Goal: Transaction & Acquisition: Obtain resource

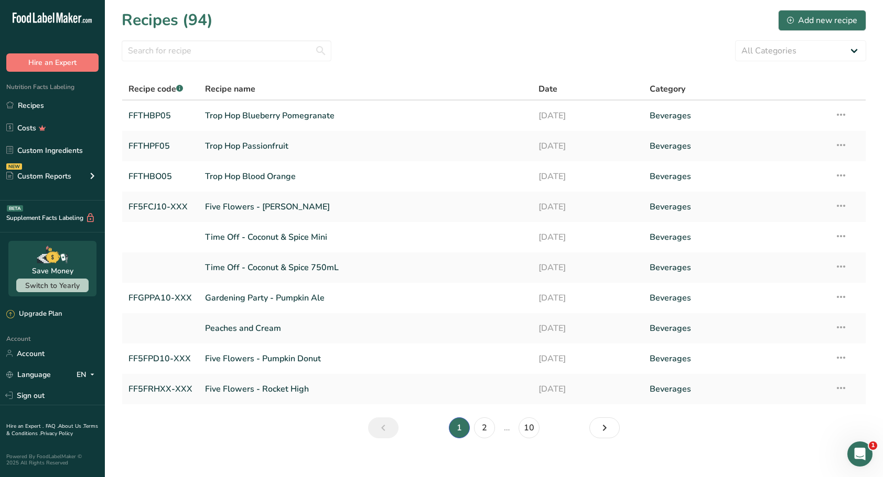
click at [314, 205] on link "Five Flowers - Carolina Jingle" at bounding box center [365, 207] width 321 height 22
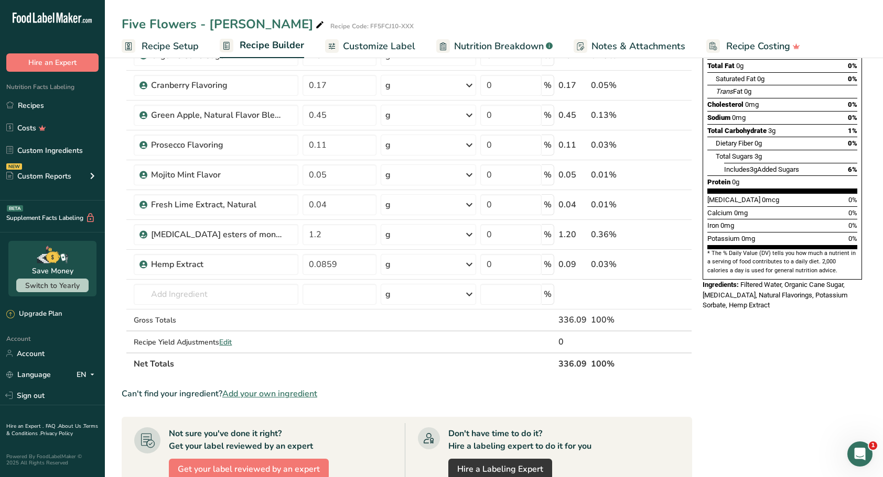
scroll to position [157, 0]
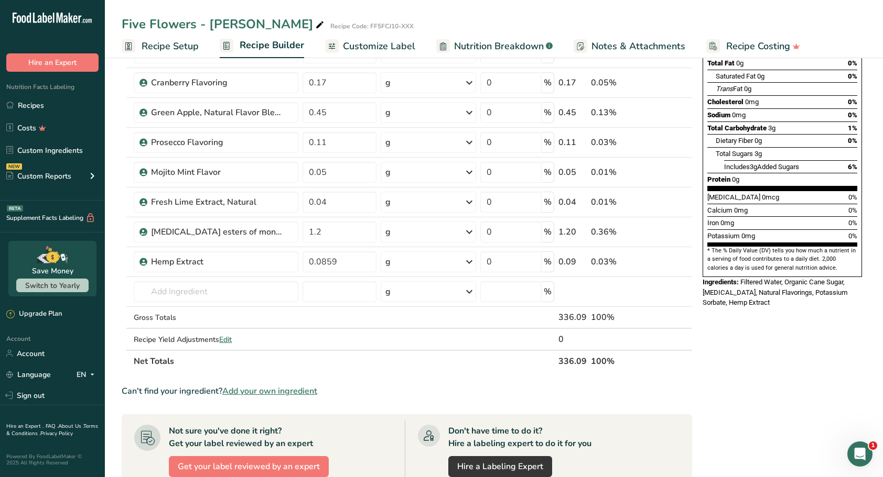
click at [289, 390] on span "Add your own ingredient" at bounding box center [269, 391] width 95 height 13
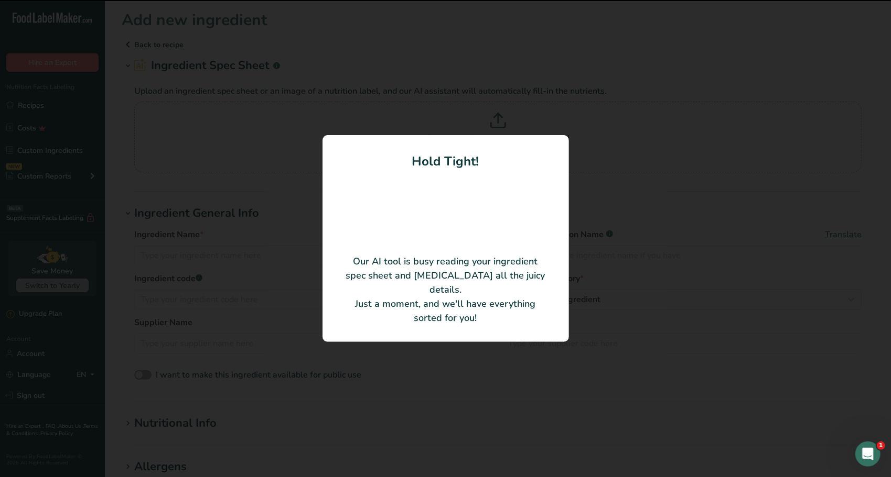
type input "Aseptic Seedless Cranberry Puree"
type input "CR301/CR311/CR333"
type input "The Oregon Fruit Company"
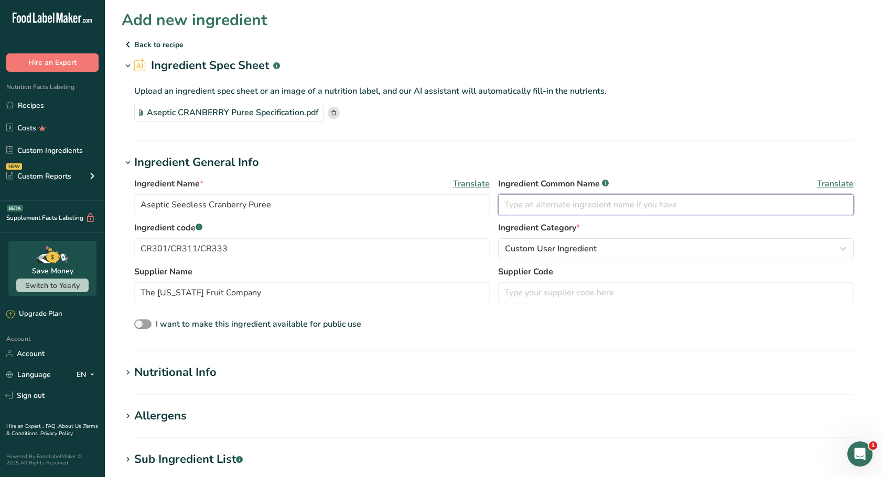
click at [568, 205] on input "text" at bounding box center [675, 204] width 355 height 21
click at [573, 209] on input "text" at bounding box center [675, 204] width 355 height 21
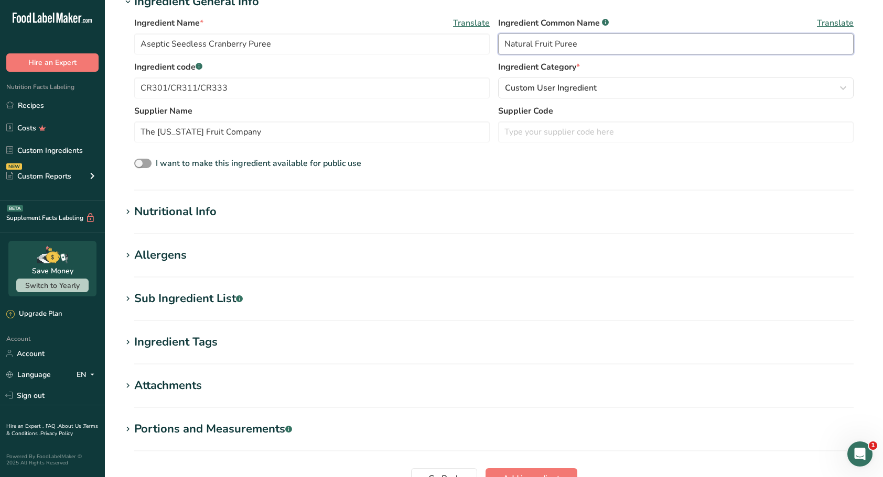
scroll to position [261, 0]
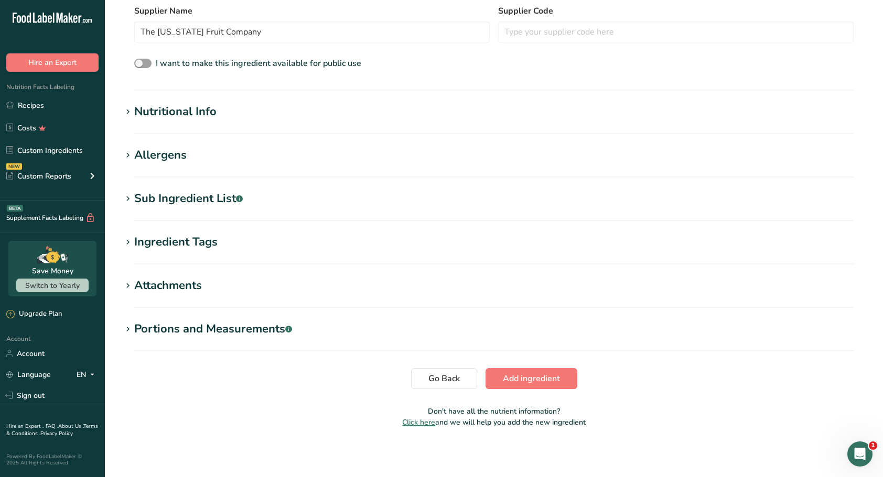
type input "Natural Fruit Puree"
click at [558, 383] on span "Add ingredient" at bounding box center [531, 379] width 57 height 13
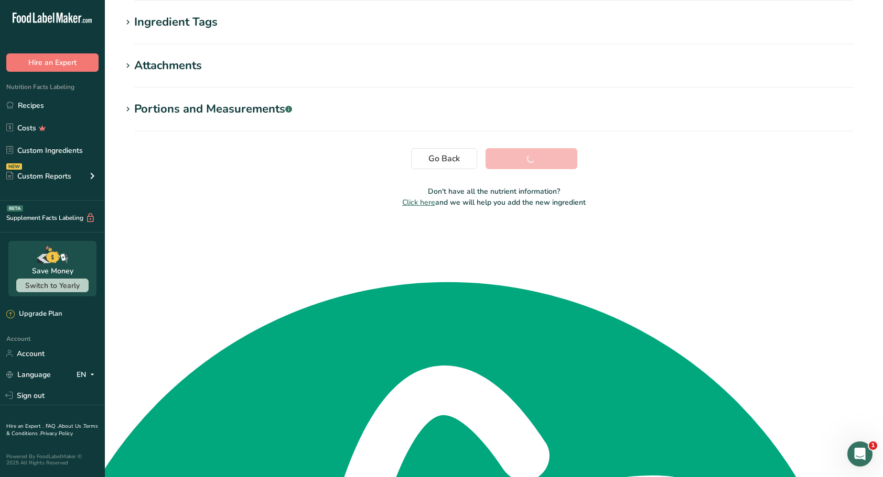
scroll to position [42, 0]
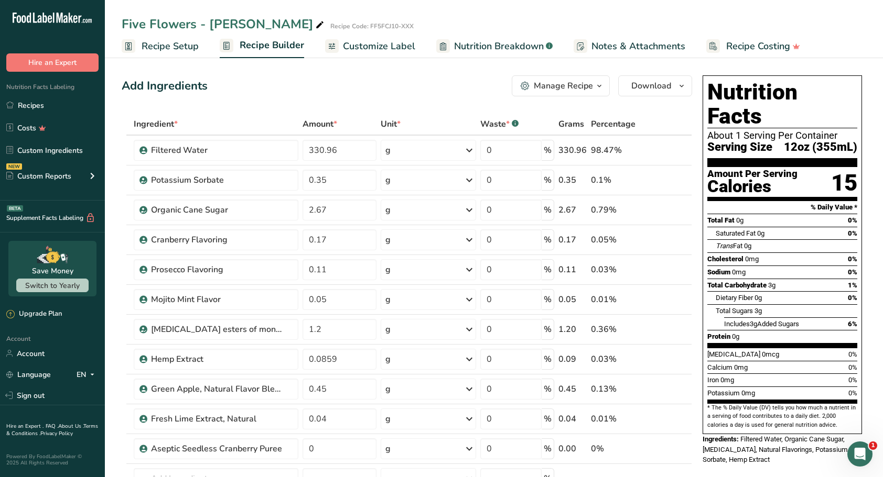
scroll to position [52, 0]
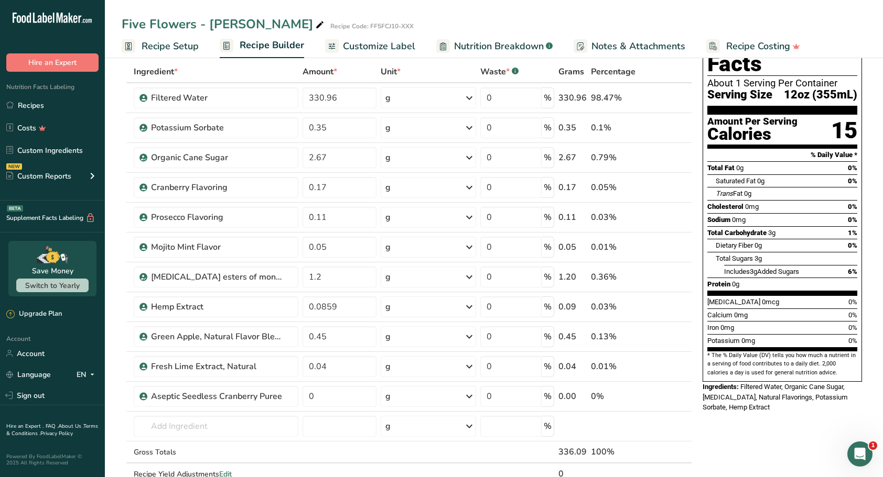
click at [684, 388] on icon at bounding box center [685, 391] width 13 height 8
type input "0"
type input "0.04"
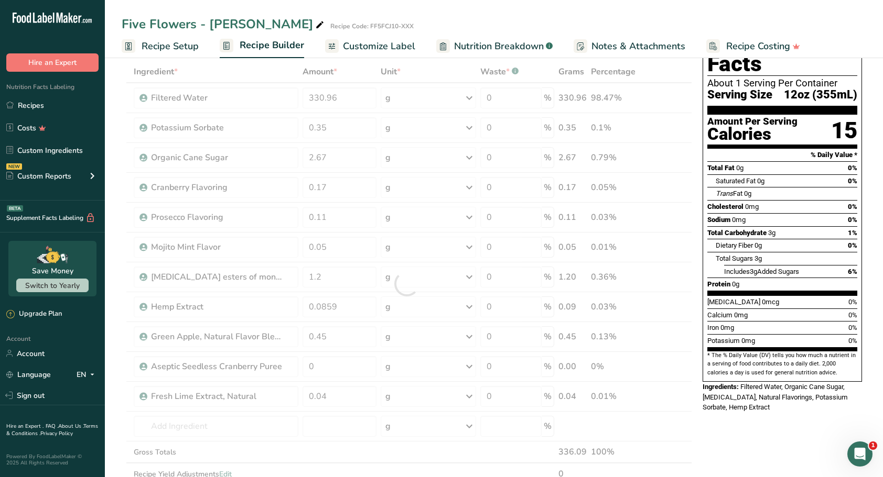
click at [687, 356] on div at bounding box center [407, 284] width 570 height 447
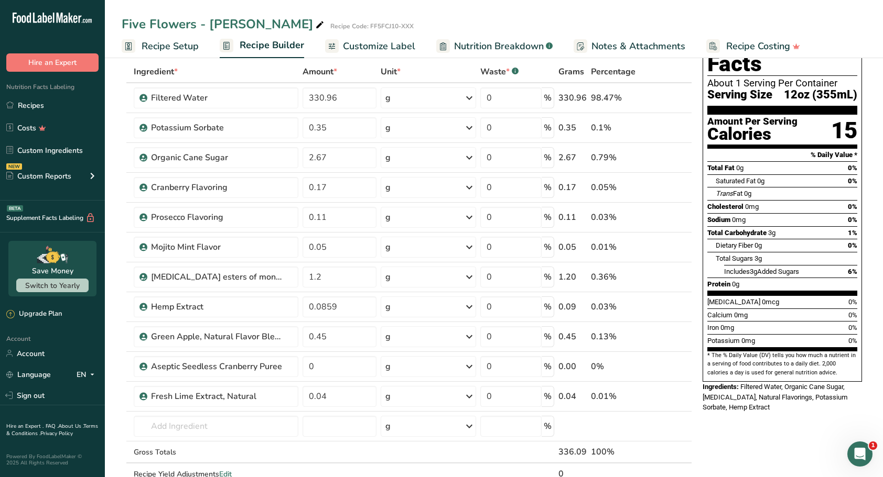
click at [686, 359] on icon at bounding box center [685, 361] width 13 height 8
type input "0"
type input "0.45"
click at [686, 329] on icon at bounding box center [685, 331] width 13 height 8
type input "0"
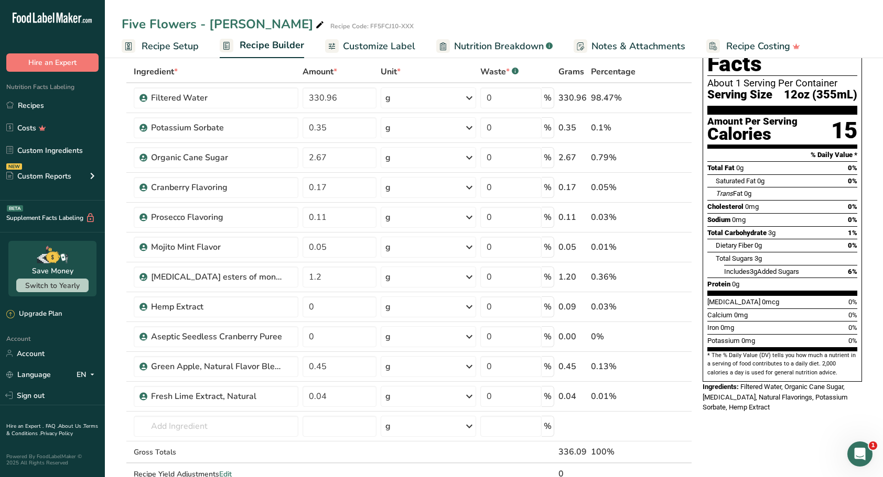
type input "0.0859"
click at [685, 299] on icon at bounding box center [685, 301] width 13 height 8
type input "0"
type input "1.2"
click at [686, 268] on icon at bounding box center [685, 271] width 13 height 8
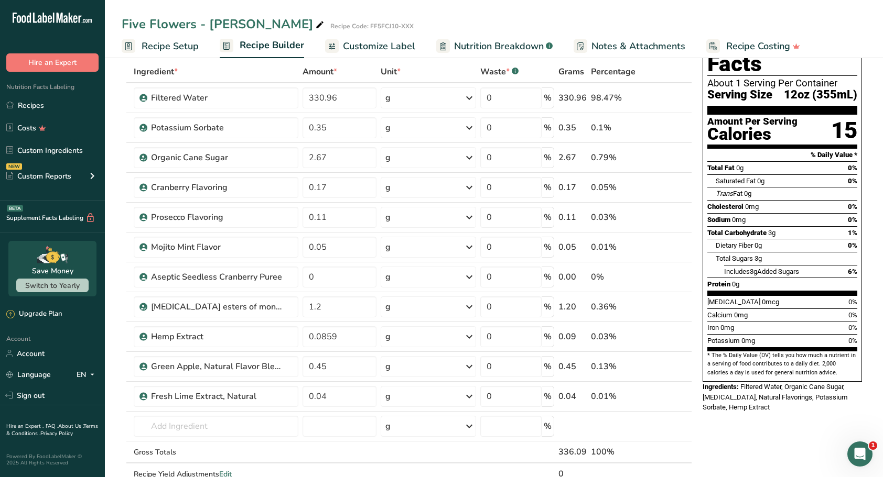
type input "0"
type input "0.05"
click at [687, 239] on icon at bounding box center [685, 241] width 13 height 8
type input "0"
type input "0.11"
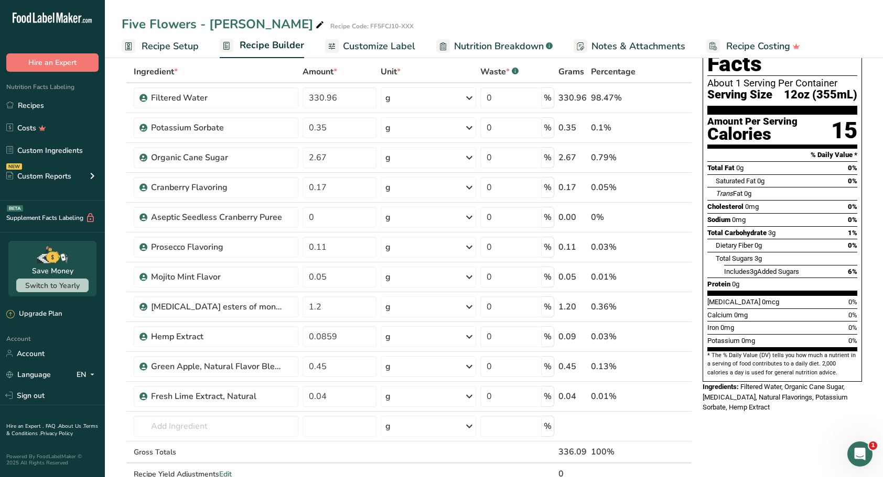
click at [684, 208] on icon at bounding box center [685, 212] width 13 height 8
type input "0"
type input "0.17"
drag, startPoint x: 313, startPoint y: 189, endPoint x: 303, endPoint y: 188, distance: 10.5
click at [303, 188] on input "0" at bounding box center [338, 187] width 73 height 21
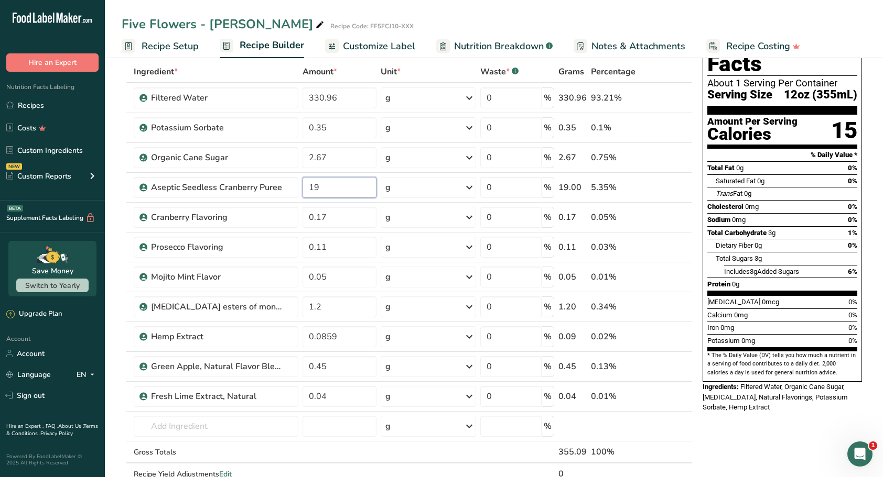
type input "19"
click at [687, 360] on icon at bounding box center [685, 361] width 13 height 8
type input "0.45"
type input "0.0859"
click at [688, 330] on icon at bounding box center [685, 331] width 13 height 8
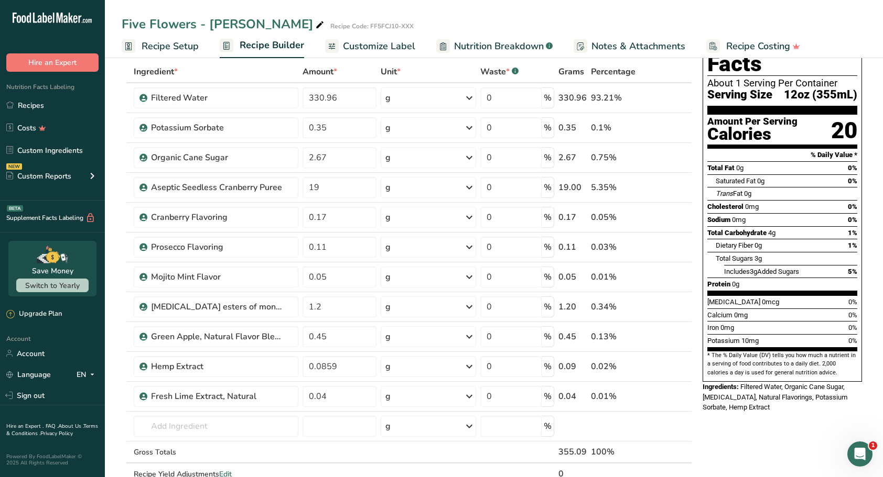
type input "0.45"
type input "1.2"
click at [686, 299] on icon at bounding box center [685, 301] width 13 height 8
type input "0.45"
type input "0.05"
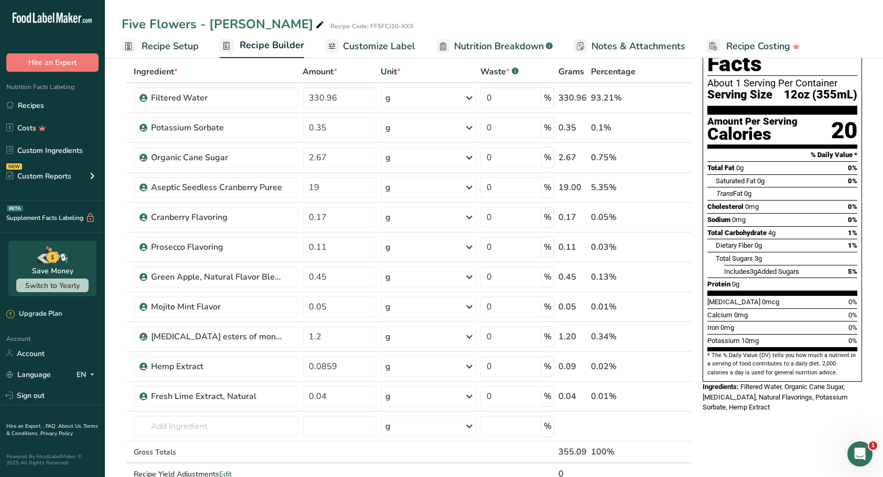
click at [685, 268] on icon at bounding box center [685, 271] width 13 height 8
type input "0.45"
type input "0.11"
click at [685, 387] on icon at bounding box center [685, 391] width 13 height 8
type input "0.04"
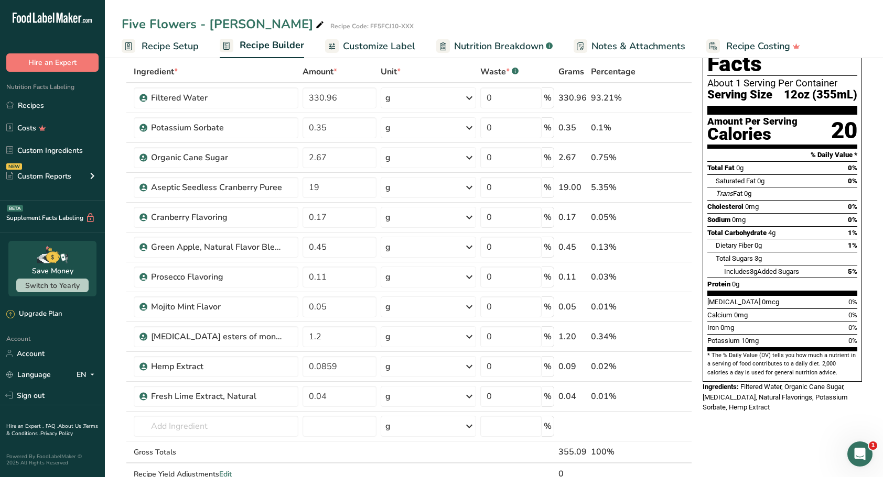
type input "0.0859"
click at [688, 388] on icon at bounding box center [685, 391] width 13 height 8
type input "0.0859"
type input "0.04"
click at [685, 389] on icon at bounding box center [685, 391] width 13 height 8
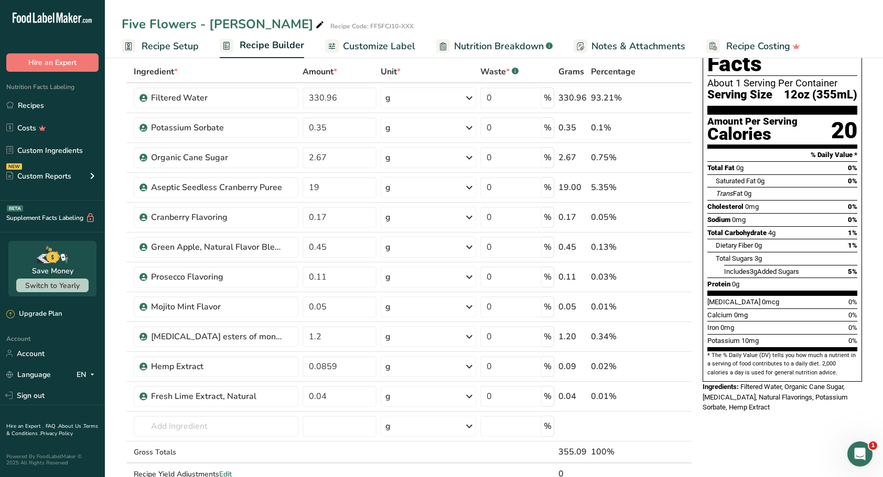
type input "0.04"
type input "0.0859"
click at [687, 359] on icon at bounding box center [685, 361] width 13 height 8
type input "0.04"
type input "1.2"
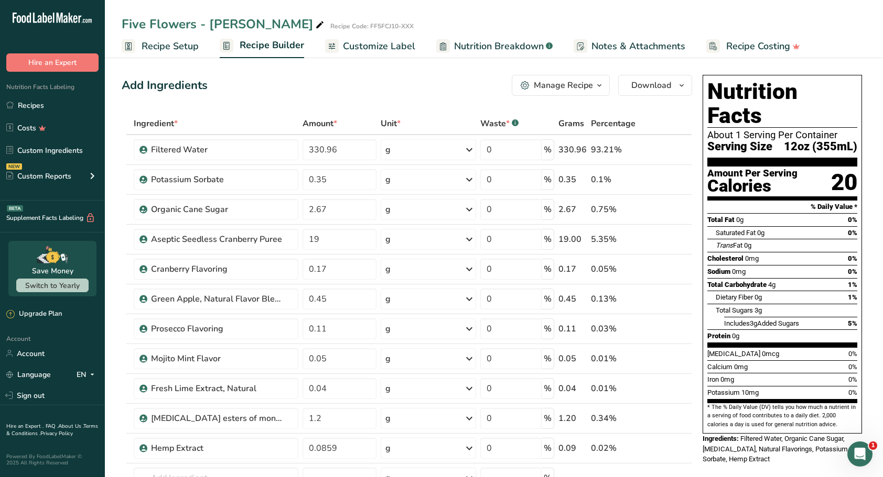
scroll to position [0, 0]
click at [363, 42] on span "Customize Label" at bounding box center [379, 46] width 72 height 14
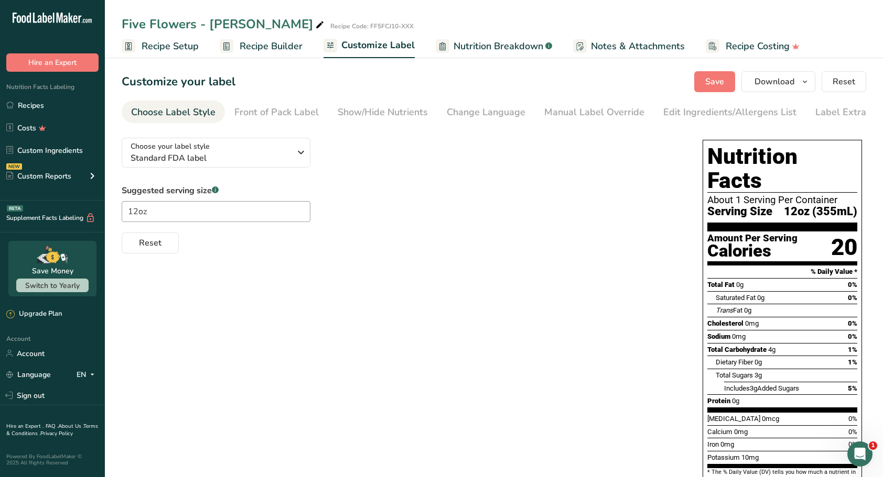
click at [735, 114] on div "Edit Ingredients/Allergens List" at bounding box center [729, 112] width 133 height 14
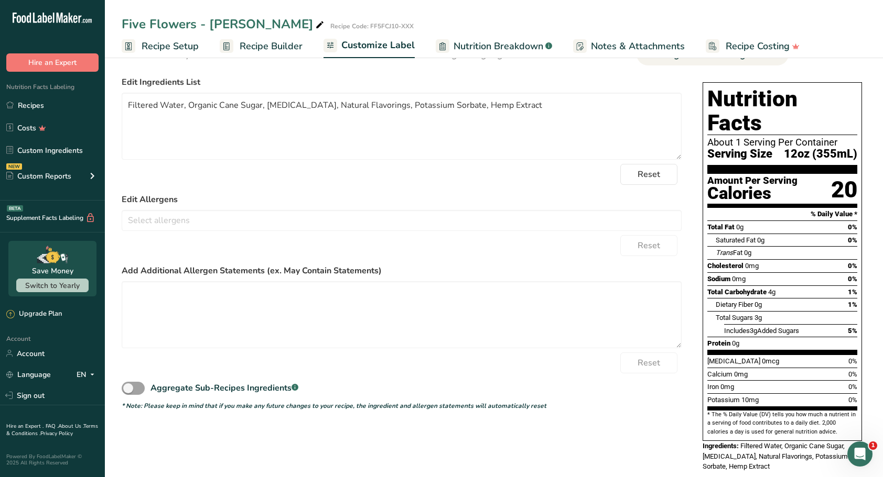
scroll to position [60, 0]
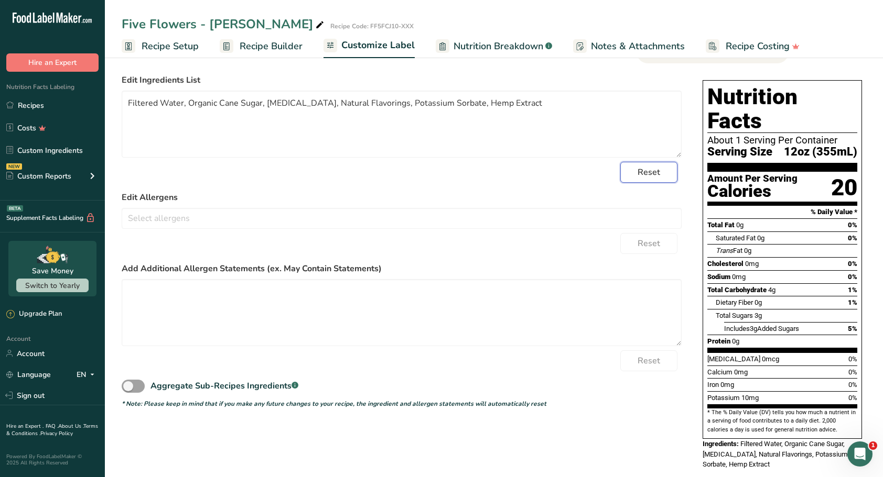
click at [644, 173] on span "Reset" at bounding box center [648, 172] width 23 height 13
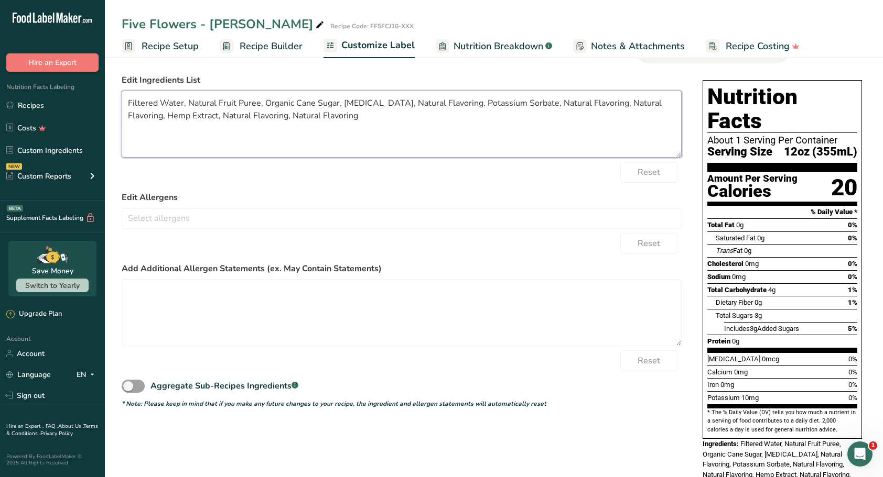
click at [448, 108] on textarea "Filtered Water, Natural Fruit Puree, Organic Cane Sugar, Citric Acid, Natural F…" at bounding box center [402, 124] width 560 height 67
drag, startPoint x: 530, startPoint y: 106, endPoint x: 669, endPoint y: 104, distance: 138.4
click at [669, 104] on textarea "Filtered Water, Natural Fruit Puree, Organic Cane Sugar, Citric Acid, Natural F…" at bounding box center [402, 124] width 560 height 67
drag, startPoint x: 654, startPoint y: 106, endPoint x: 589, endPoint y: 107, distance: 65.0
click at [589, 107] on textarea "Filtered Water, Natural Fruit Puree, Organic Cane Sugar, Citric Acid, Natural F…" at bounding box center [402, 124] width 560 height 67
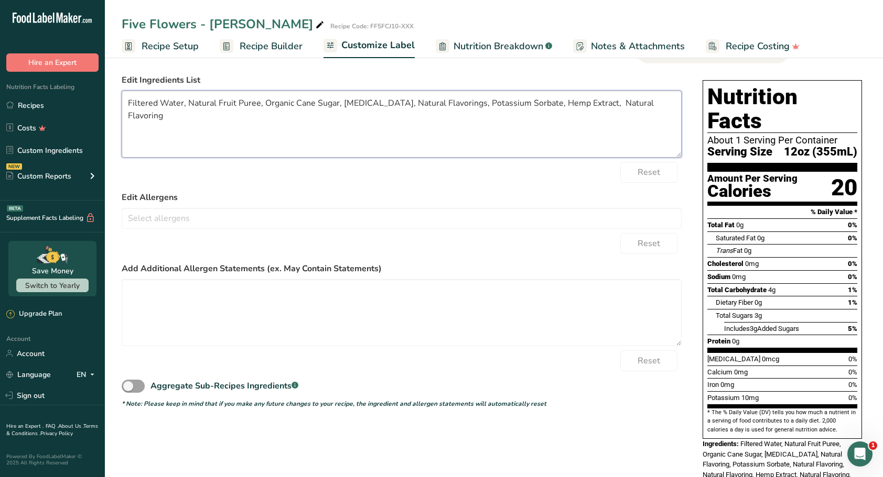
click at [584, 108] on textarea "Filtered Water, Natural Fruit Puree, Organic Cane Sugar, Citric Acid, Natural F…" at bounding box center [402, 124] width 560 height 67
drag, startPoint x: 583, startPoint y: 108, endPoint x: 659, endPoint y: 113, distance: 76.2
click at [659, 113] on textarea "Filtered Water, Natural Fruit Puree, Organic Cane Sugar, Citric Acid, Natural F…" at bounding box center [402, 124] width 560 height 67
click at [500, 148] on textarea "Filtered Water, Natural Fruit Puree, Organic Cane Sugar, Citric Acid, Natural F…" at bounding box center [402, 124] width 560 height 67
click at [410, 138] on textarea "Filtered Water, Natural Fruit Puree, Organic Cane Sugar, Citric Acid, Natural F…" at bounding box center [402, 124] width 560 height 67
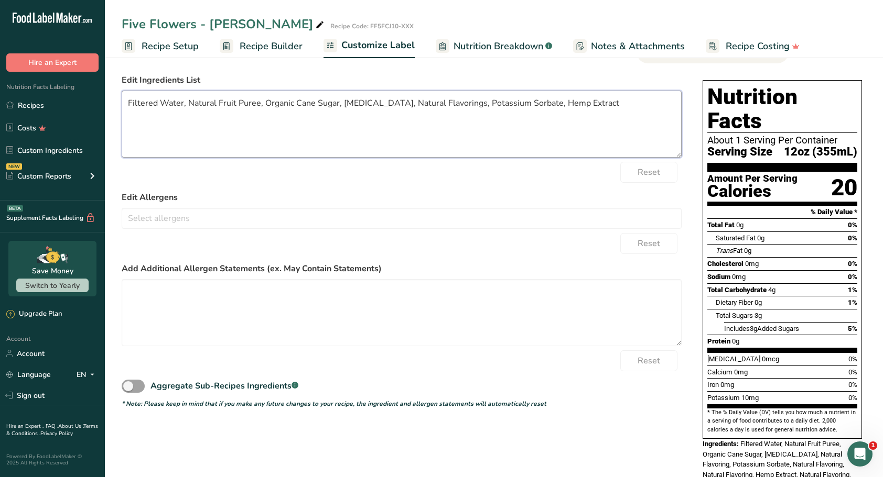
drag, startPoint x: 382, startPoint y: 105, endPoint x: 453, endPoint y: 104, distance: 71.8
click at [453, 104] on textarea "Filtered Water, Natural Fruit Puree, Organic Cane Sugar, Citric Acid, Natural F…" at bounding box center [402, 124] width 560 height 67
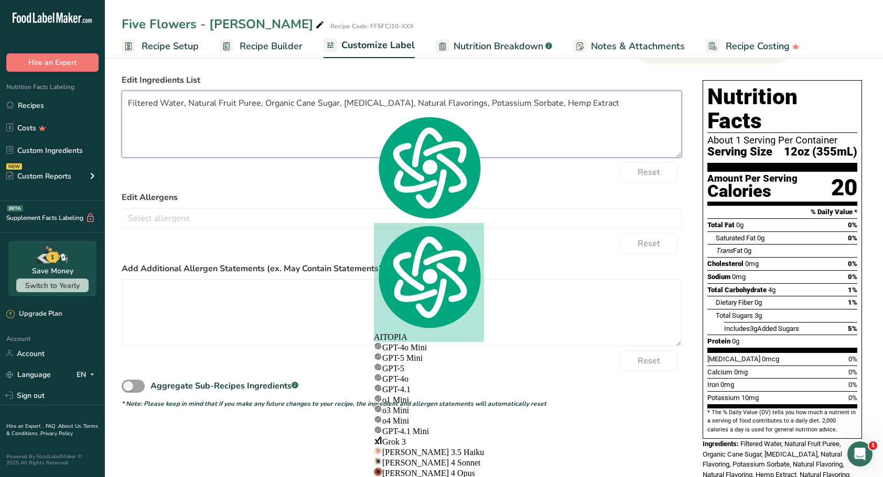
click at [342, 105] on textarea "Filtered Water, Natural Fruit Puree, Organic Cane Sugar, Citric Acid, Natural F…" at bounding box center [402, 124] width 560 height 67
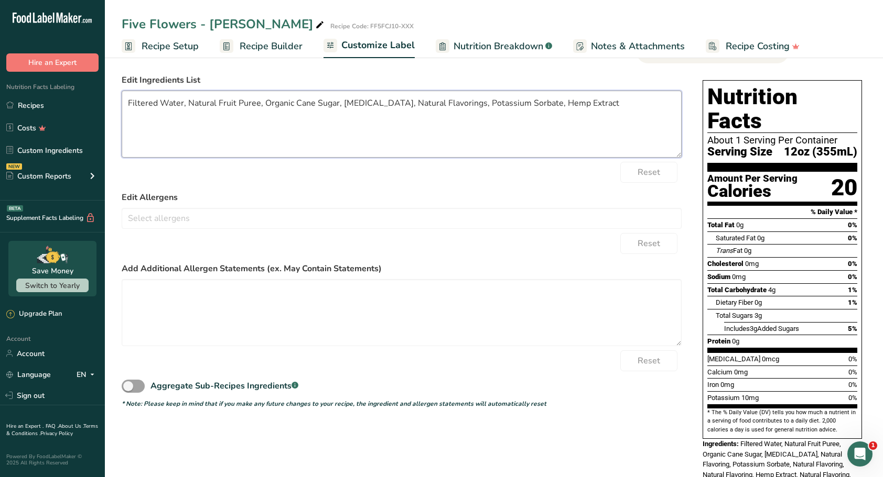
paste textarea "Natural Flavorings,"
drag, startPoint x: 455, startPoint y: 106, endPoint x: 527, endPoint y: 106, distance: 72.3
click at [527, 106] on textarea "Filtered Water, Natural Fruit Puree, Organic Cane Sugar, Natural Flavorings, Ci…" at bounding box center [402, 124] width 560 height 67
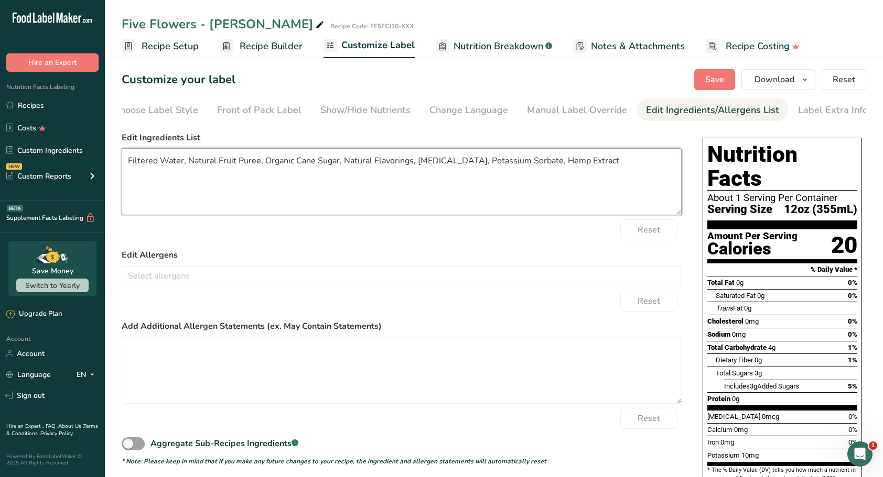
scroll to position [0, 0]
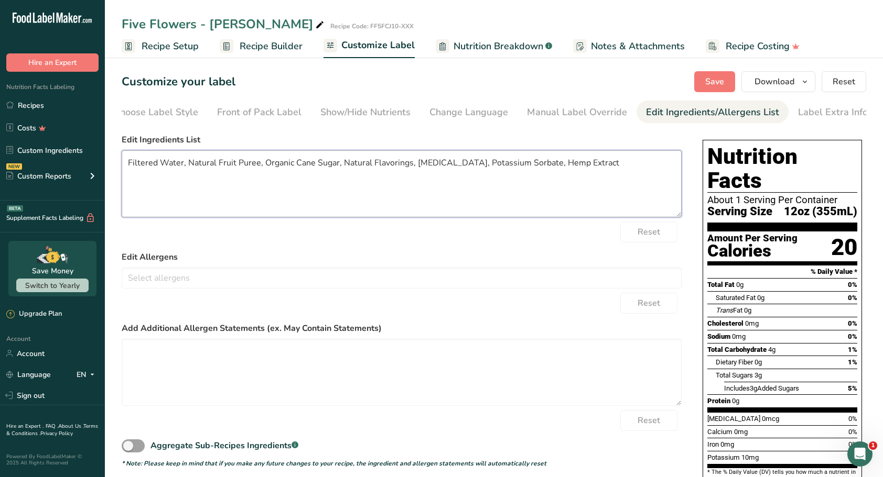
type textarea "Filtered Water, Natural Fruit Puree, Organic Cane Sugar, Natural Flavorings, Ci…"
click at [717, 79] on span "Save" at bounding box center [714, 81] width 19 height 13
click at [808, 83] on icon "button" at bounding box center [804, 81] width 8 height 13
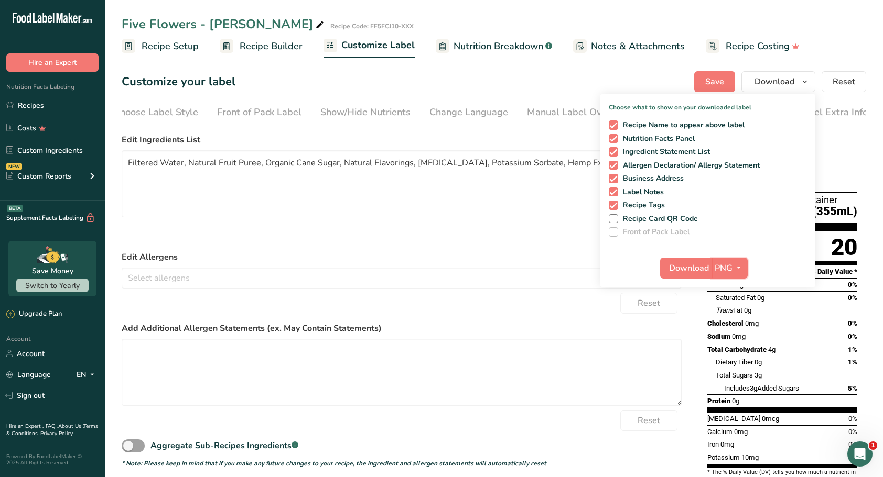
click at [743, 271] on icon "button" at bounding box center [738, 268] width 8 height 13
click at [735, 326] on link "SVG" at bounding box center [731, 324] width 34 height 17
click at [677, 266] on span "Download" at bounding box center [689, 268] width 40 height 13
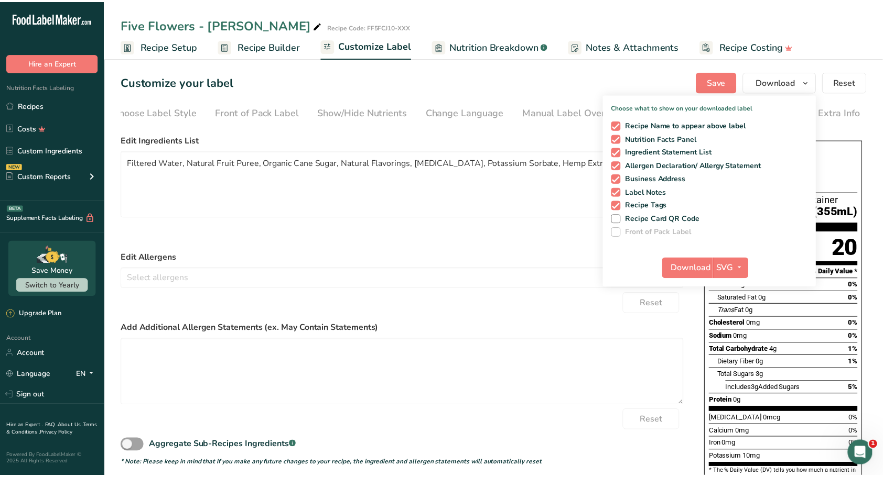
scroll to position [0, 9]
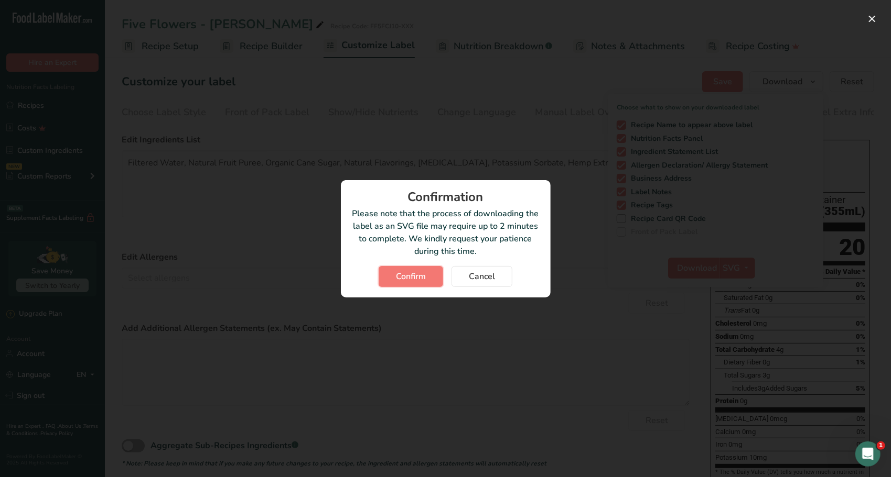
click at [409, 273] on span "Confirm" at bounding box center [411, 276] width 30 height 13
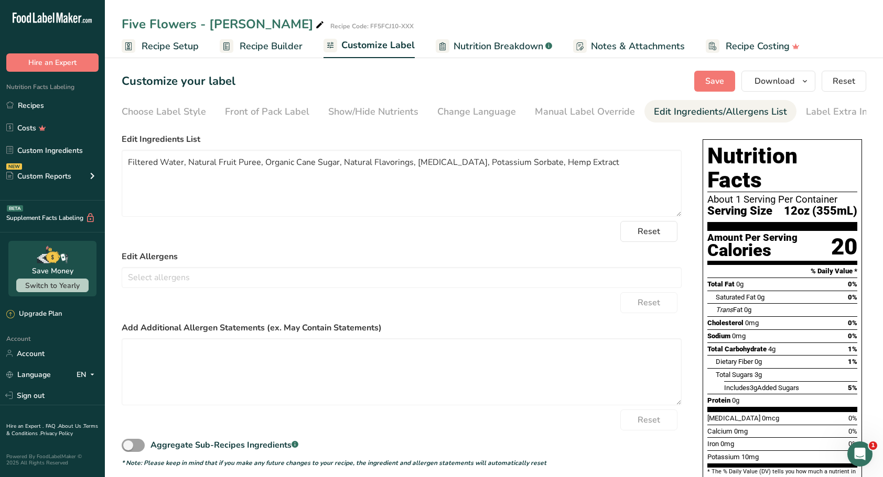
scroll to position [0, 0]
click at [807, 81] on icon "button" at bounding box center [804, 81] width 8 height 13
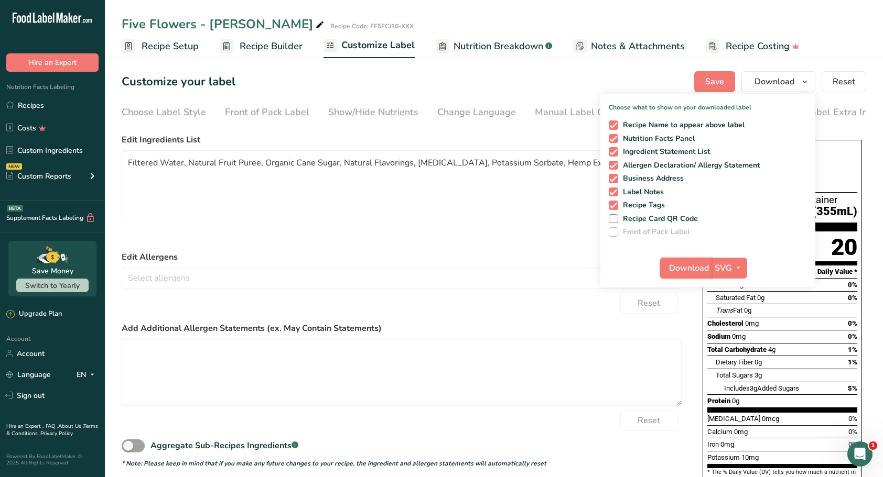
click at [687, 265] on span "Download" at bounding box center [689, 268] width 40 height 13
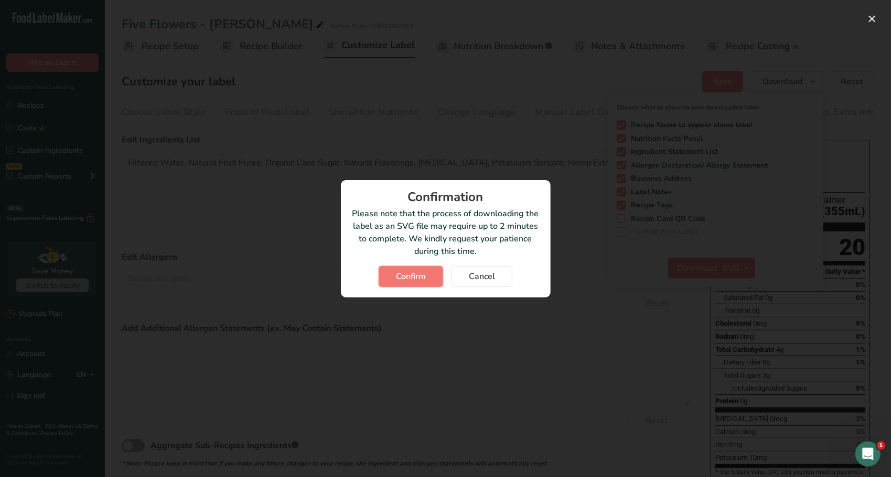
click at [394, 280] on button "Confirm" at bounding box center [410, 276] width 64 height 21
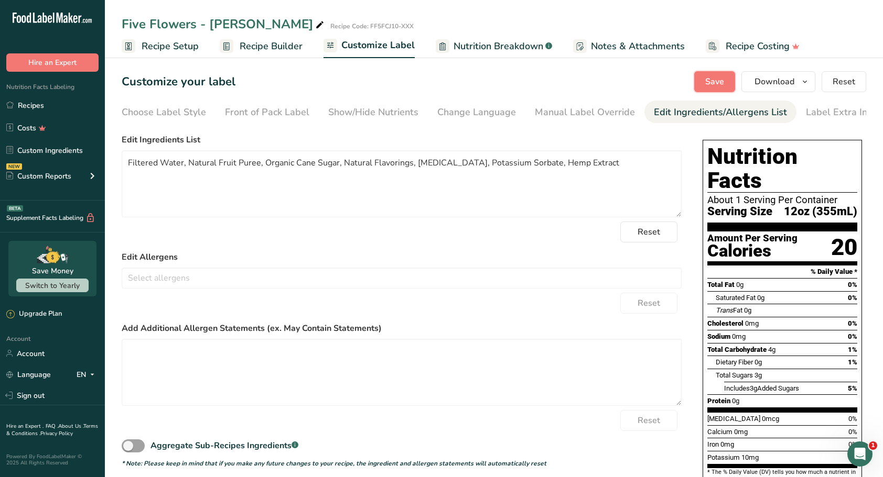
click at [723, 77] on span "Save" at bounding box center [714, 81] width 19 height 13
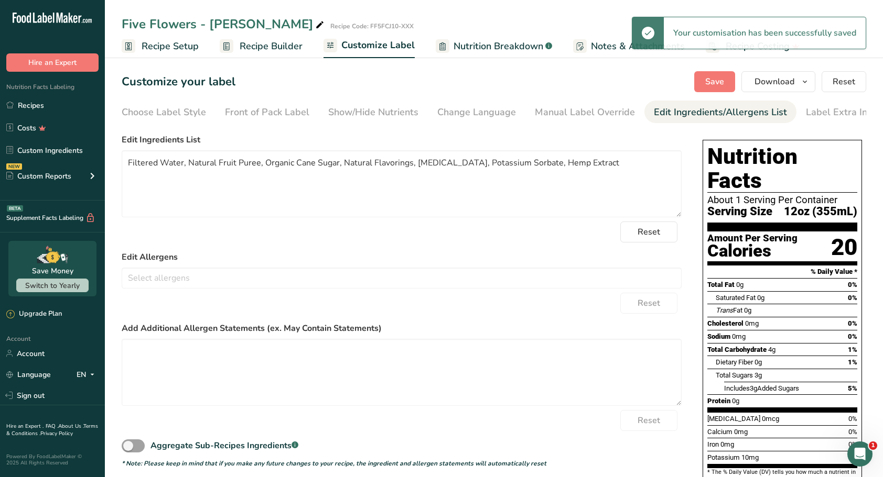
click at [289, 46] on span "Recipe Builder" at bounding box center [271, 46] width 63 height 14
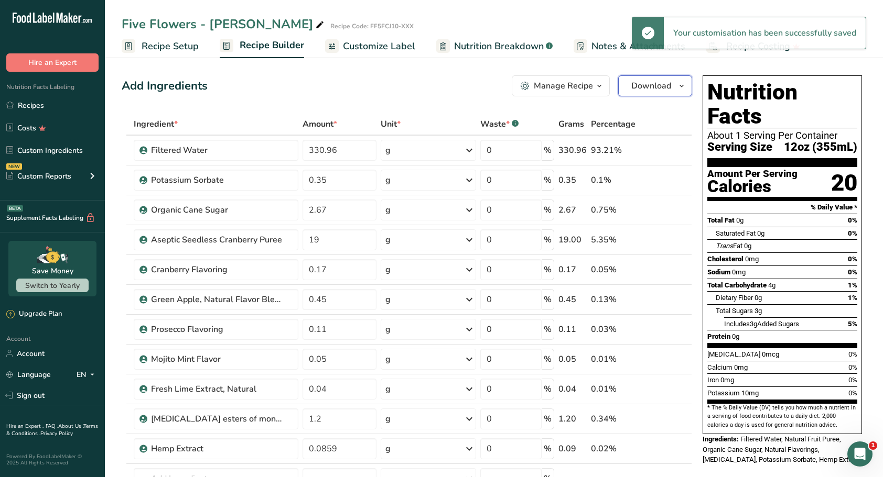
click at [682, 82] on icon "button" at bounding box center [681, 86] width 8 height 13
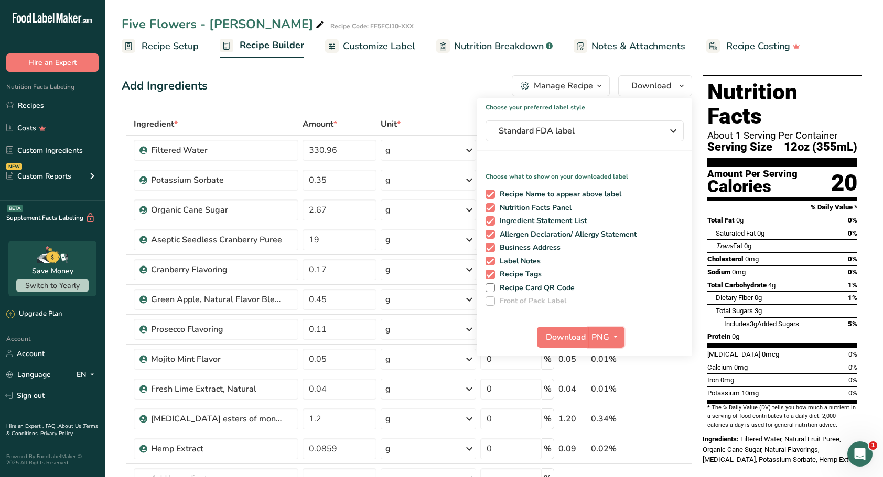
click at [614, 339] on icon "button" at bounding box center [615, 337] width 8 height 13
click at [605, 396] on link "SVG" at bounding box center [608, 393] width 34 height 17
click at [559, 337] on span "Download" at bounding box center [566, 337] width 40 height 13
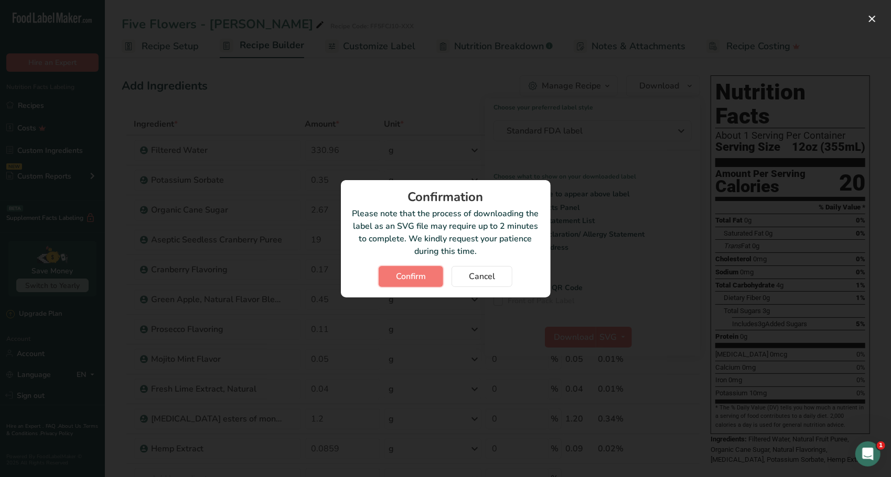
click at [412, 281] on span "Confirm" at bounding box center [411, 276] width 30 height 13
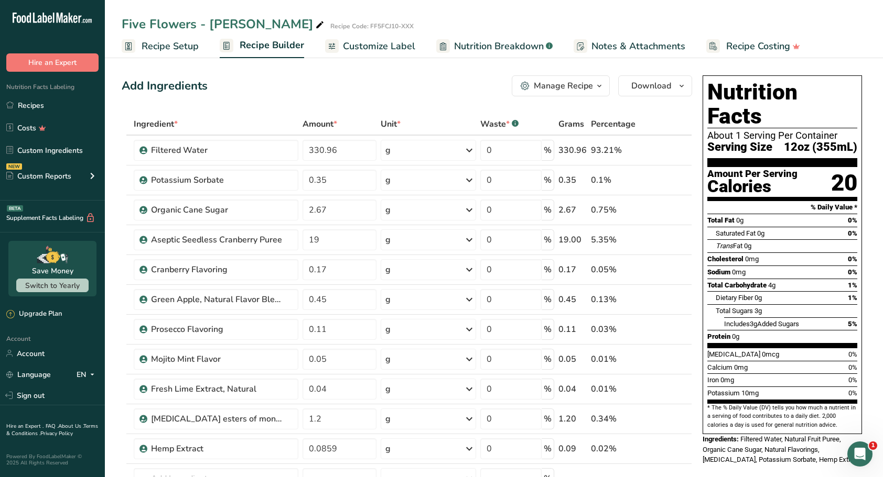
click at [35, 397] on link "Sign out" at bounding box center [52, 396] width 105 height 18
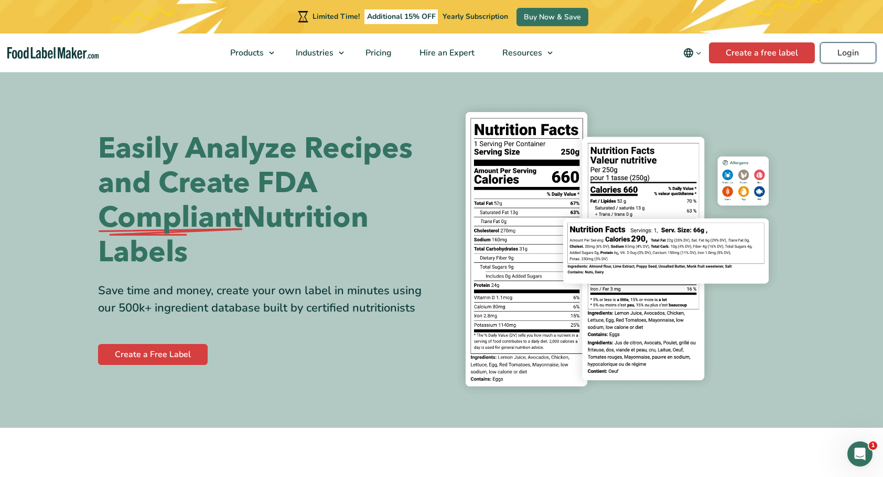
click at [860, 56] on link "Login" at bounding box center [848, 52] width 56 height 21
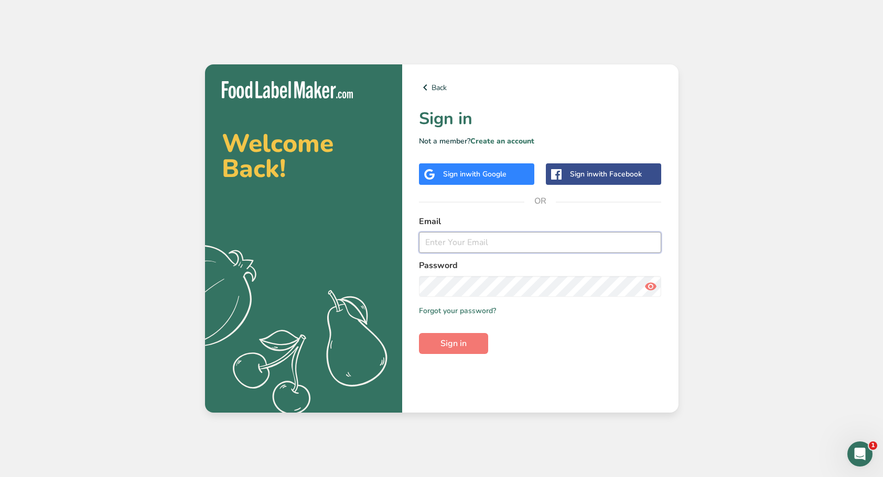
type input "[EMAIL_ADDRESS][DOMAIN_NAME]"
click at [467, 346] on button "Sign in" at bounding box center [453, 343] width 69 height 21
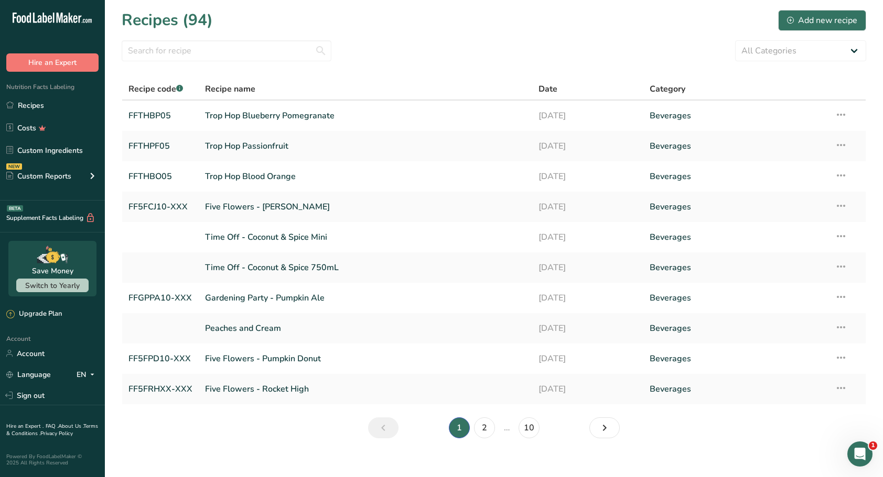
click at [326, 209] on link "Five Flowers - [PERSON_NAME]" at bounding box center [365, 207] width 321 height 22
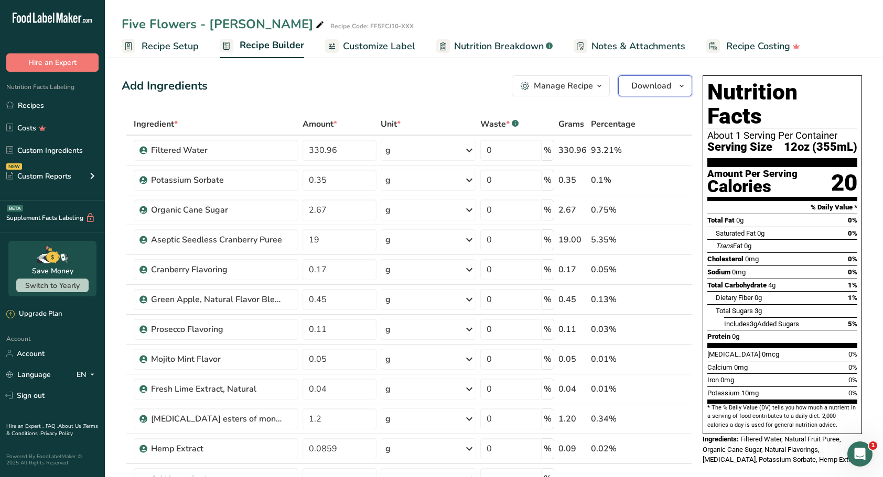
click at [683, 85] on icon "button" at bounding box center [681, 86] width 8 height 13
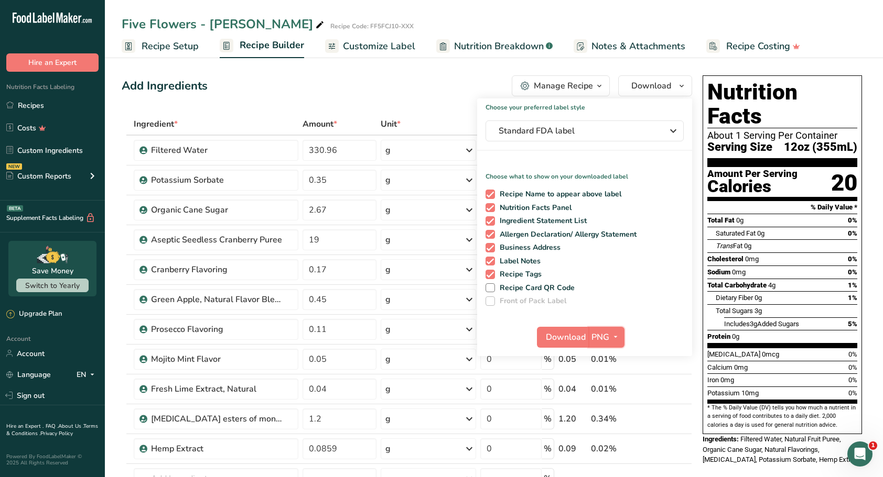
click at [616, 340] on icon "button" at bounding box center [615, 337] width 8 height 13
click at [607, 396] on link "SVG" at bounding box center [608, 393] width 34 height 17
click at [561, 331] on span "Download" at bounding box center [566, 337] width 40 height 13
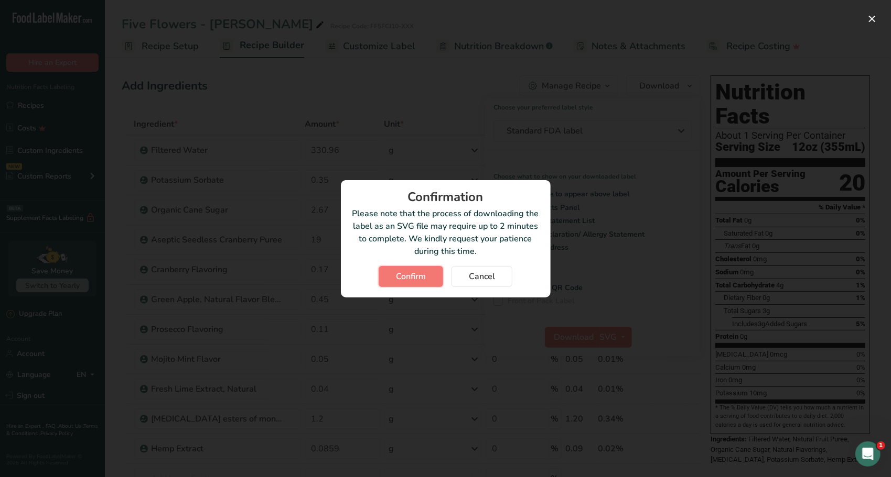
click at [414, 270] on span "Confirm" at bounding box center [411, 276] width 30 height 13
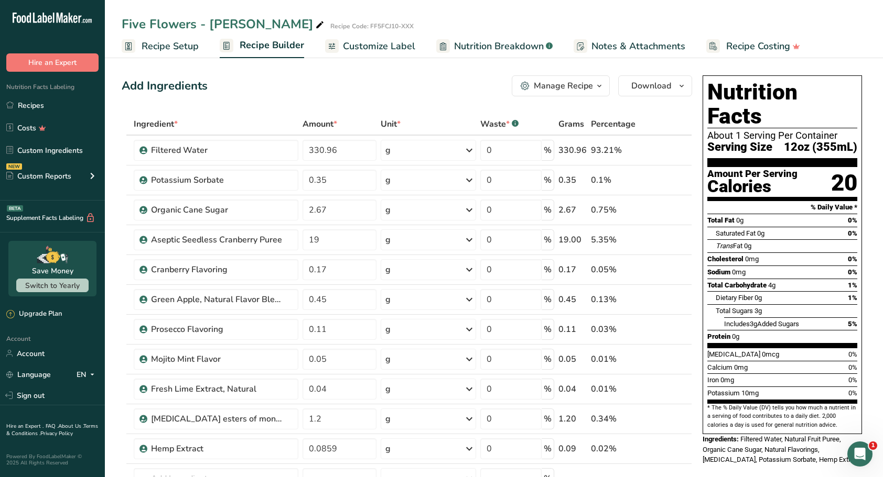
click at [47, 396] on link "Sign out" at bounding box center [52, 396] width 105 height 18
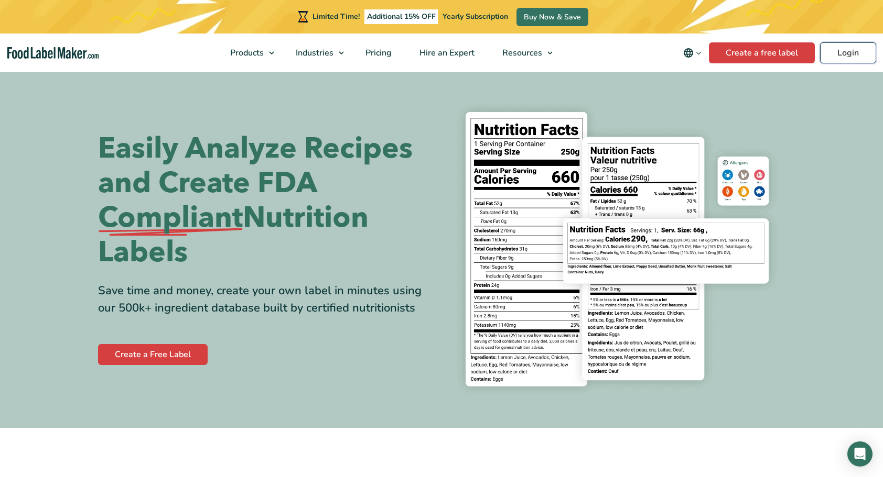
click at [851, 56] on link "Login" at bounding box center [848, 52] width 56 height 21
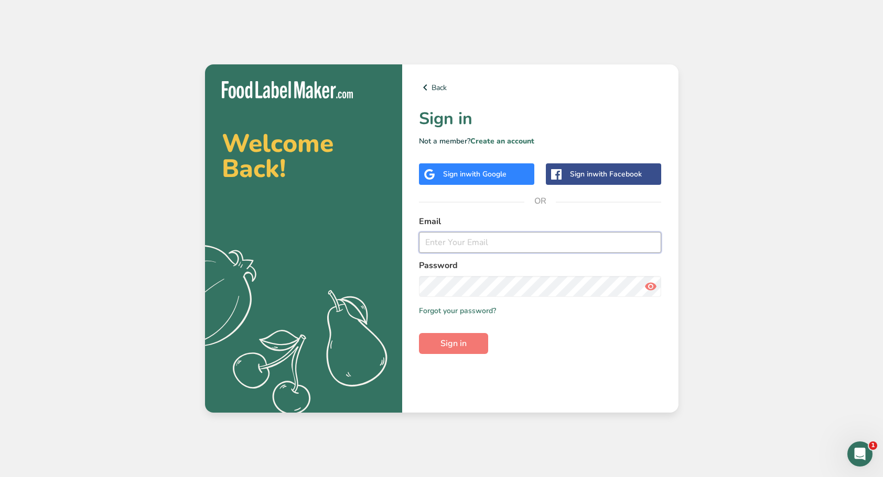
type input "[EMAIL_ADDRESS][DOMAIN_NAME]"
click at [463, 352] on button "Sign in" at bounding box center [453, 343] width 69 height 21
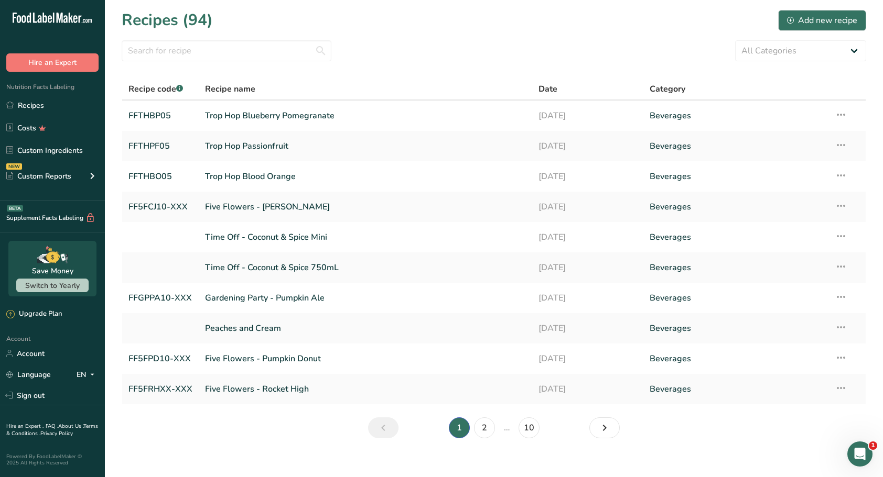
click at [313, 215] on link "Five Flowers - [PERSON_NAME]" at bounding box center [365, 207] width 321 height 22
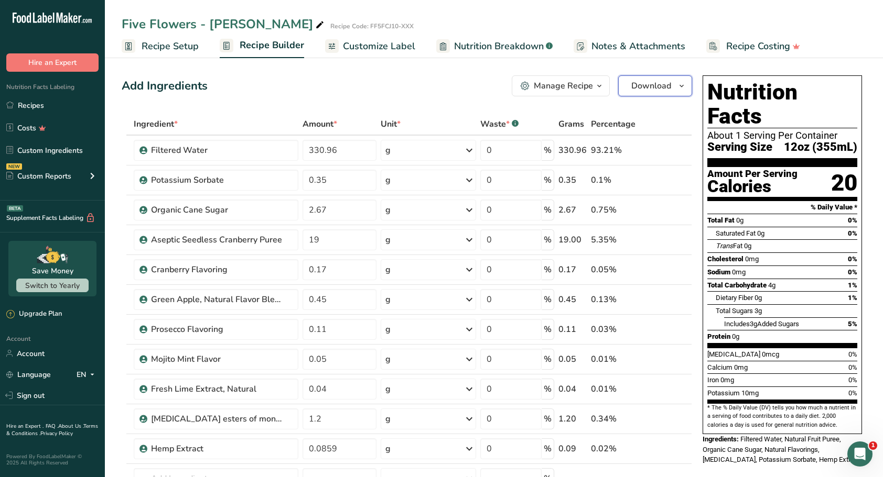
click at [681, 89] on icon "button" at bounding box center [681, 86] width 8 height 13
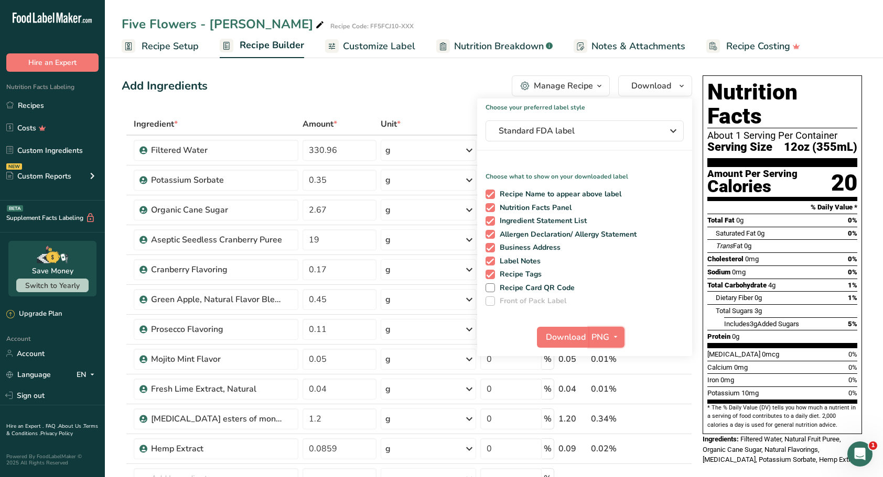
click at [617, 339] on icon "button" at bounding box center [615, 337] width 8 height 13
click at [605, 394] on link "SVG" at bounding box center [608, 393] width 34 height 17
click at [551, 334] on span "Download" at bounding box center [566, 337] width 40 height 13
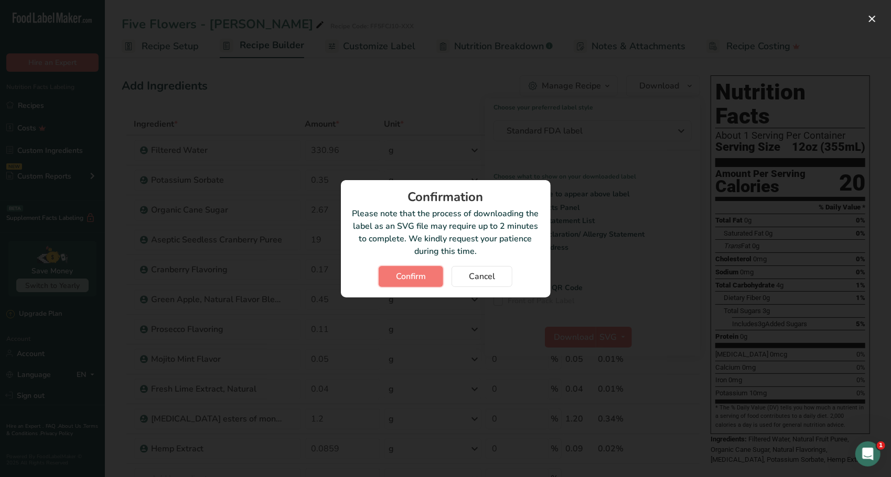
click at [400, 276] on span "Confirm" at bounding box center [411, 276] width 30 height 13
